Goal: Find specific page/section: Find specific page/section

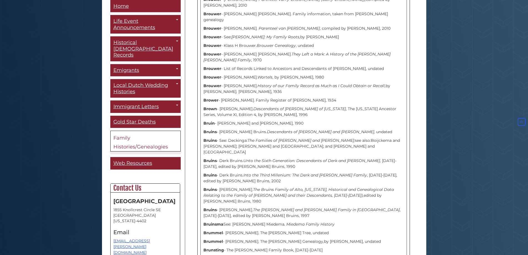
scroll to position [2162, 0]
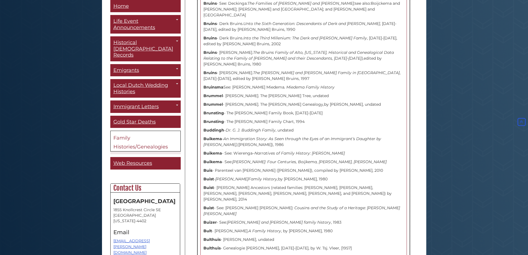
click at [230, 236] on p "Bulthuis - Abel Bulthuis, undated" at bounding box center [303, 239] width 200 height 6
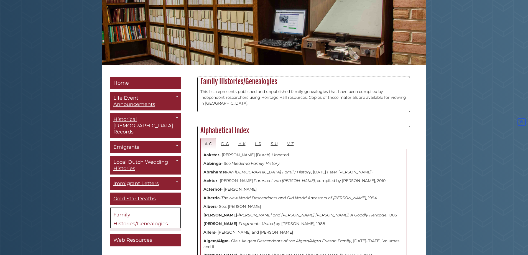
scroll to position [28, 0]
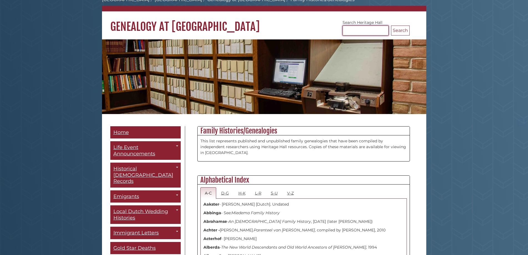
click at [377, 26] on input "Search Heritage Hall" at bounding box center [366, 31] width 46 height 10
type input "********"
click at [391, 26] on button "Search" at bounding box center [400, 31] width 19 height 10
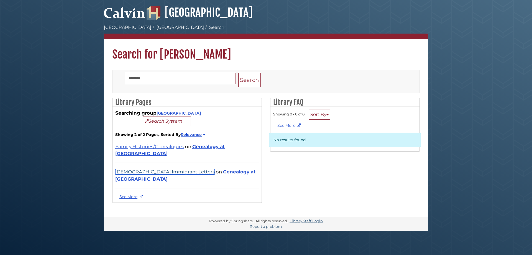
click at [163, 169] on link "[DEMOGRAPHIC_DATA] Immigrant Letters" at bounding box center [165, 172] width 100 height 6
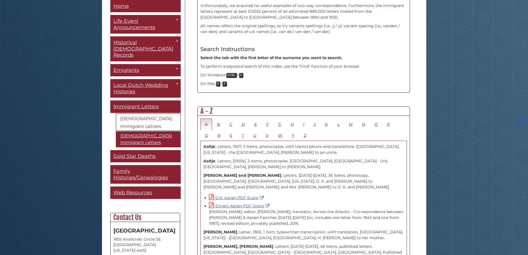
scroll to position [230, 0]
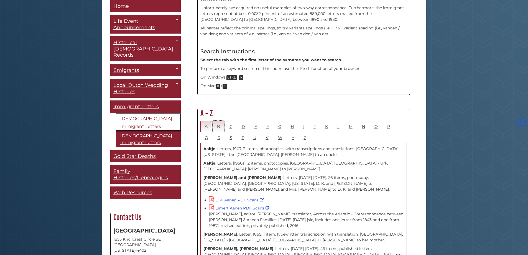
click at [220, 121] on link "B" at bounding box center [219, 126] width 12 height 11
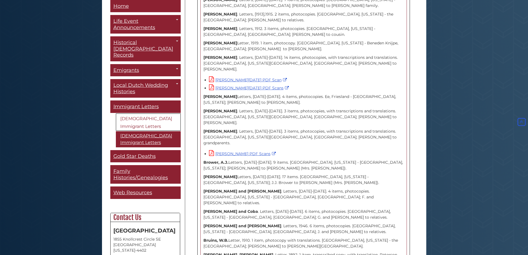
scroll to position [3280, 0]
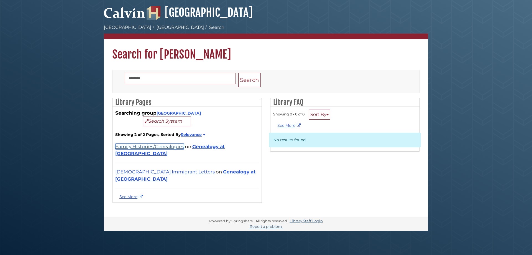
click at [156, 146] on link "Family Histories/Genealogies" at bounding box center [149, 147] width 69 height 6
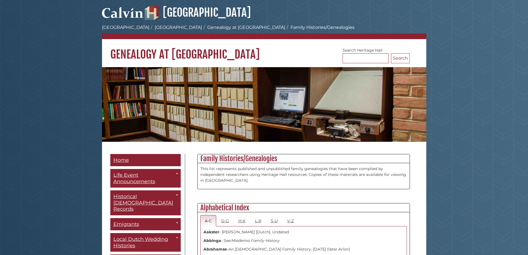
scroll to position [111, 0]
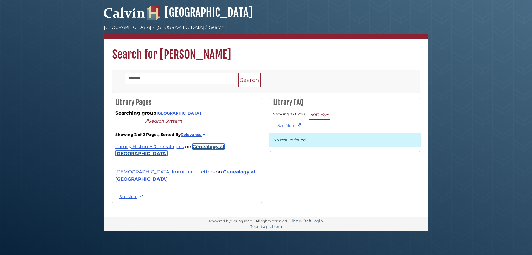
click at [219, 147] on link "Genealogy at [GEOGRAPHIC_DATA]" at bounding box center [170, 150] width 110 height 12
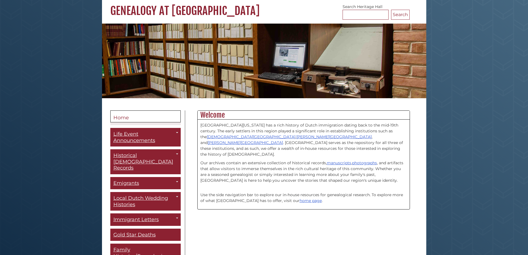
scroll to position [139, 0]
